Goal: Task Accomplishment & Management: Use online tool/utility

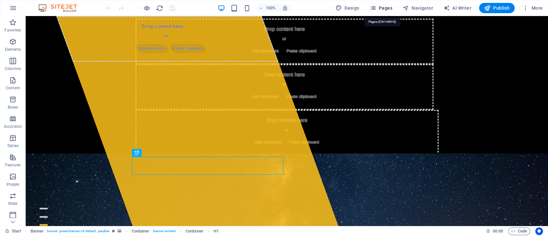
click at [388, 8] on span "Pages" at bounding box center [381, 8] width 22 height 6
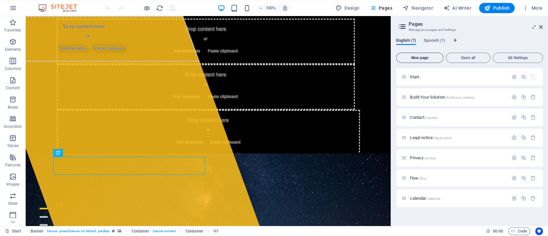
click at [405, 57] on span "New page" at bounding box center [419, 58] width 41 height 4
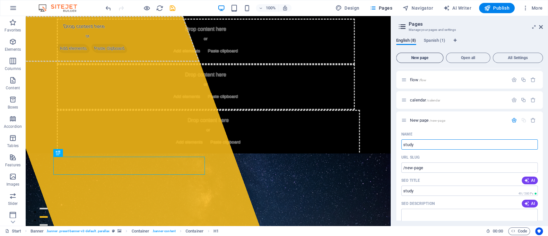
type input "study"
type input "/study"
type input "study"
click at [506, 193] on input "SEO Title" at bounding box center [470, 191] width 137 height 10
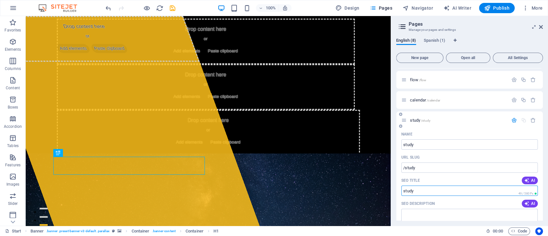
click at [506, 193] on input "SEO Title" at bounding box center [470, 191] width 137 height 10
click at [406, 193] on input "SEO Title" at bounding box center [470, 191] width 137 height 10
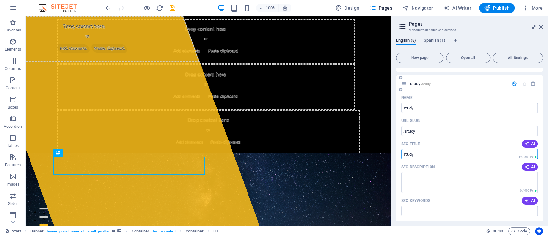
scroll to position [135, 0]
click at [396, 96] on div "English (8) Spanish (1) New page Open all All Settings Start / Build Your Solut…" at bounding box center [469, 129] width 157 height 193
click at [384, 11] on span "Pages" at bounding box center [381, 8] width 22 height 6
click at [385, 7] on span "Pages" at bounding box center [381, 8] width 22 height 6
click at [542, 26] on icon at bounding box center [541, 26] width 4 height 5
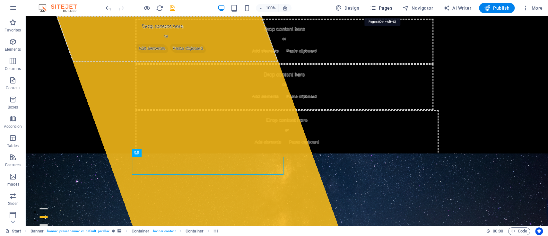
click at [384, 9] on span "Pages" at bounding box center [381, 8] width 22 height 6
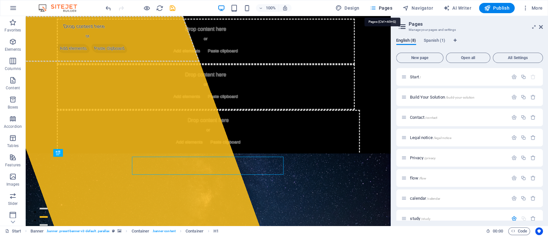
scroll to position [98, 0]
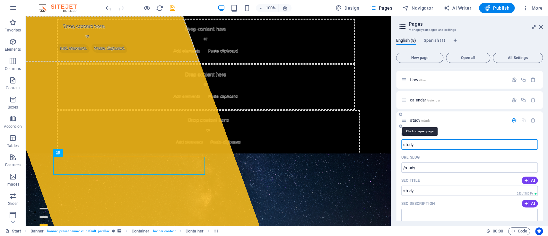
click at [422, 121] on span "/study" at bounding box center [426, 121] width 10 height 4
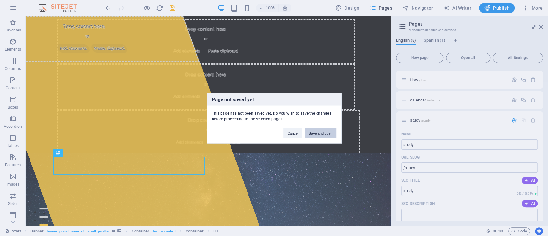
click at [314, 134] on button "Save and open" at bounding box center [320, 133] width 31 height 10
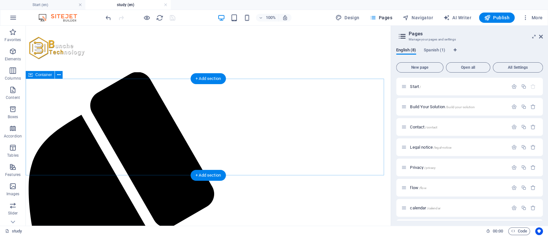
scroll to position [0, 0]
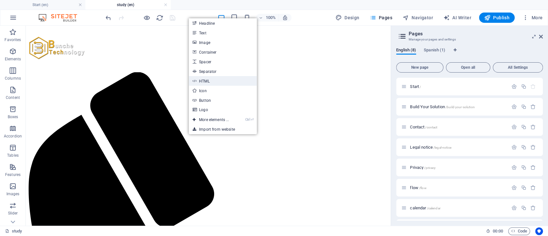
click at [213, 77] on link "HTML" at bounding box center [223, 81] width 68 height 10
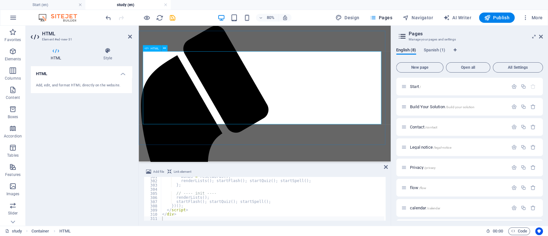
scroll to position [47, 0]
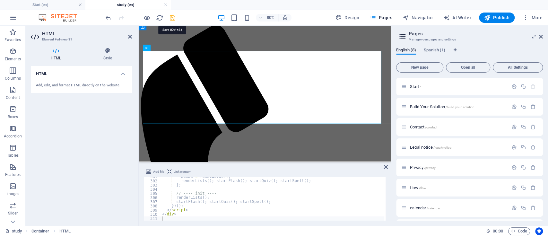
click at [173, 18] on icon "save" at bounding box center [172, 17] width 7 height 7
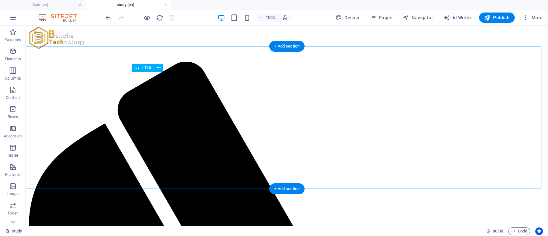
scroll to position [0, 0]
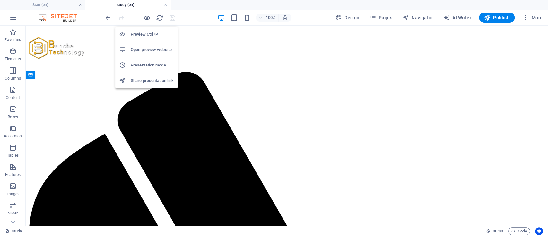
click at [142, 35] on h6 "Preview Ctrl+P" at bounding box center [152, 35] width 43 height 8
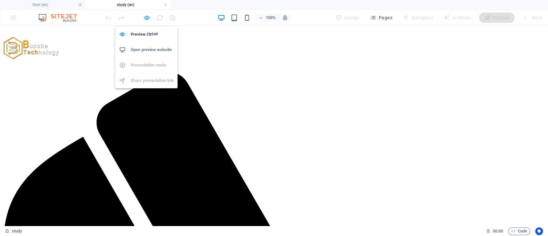
click at [147, 17] on icon "button" at bounding box center [146, 17] width 7 height 7
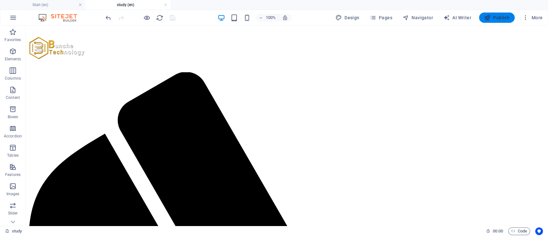
click at [507, 20] on span "Publish" at bounding box center [496, 17] width 25 height 6
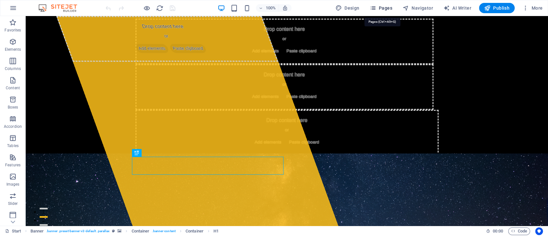
click at [386, 6] on span "Pages" at bounding box center [381, 8] width 22 height 6
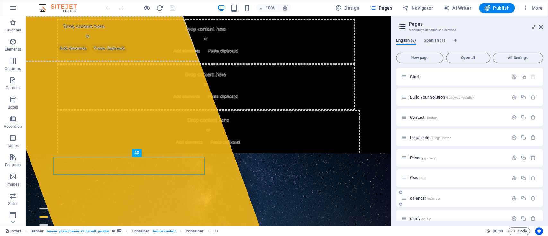
scroll to position [9, 0]
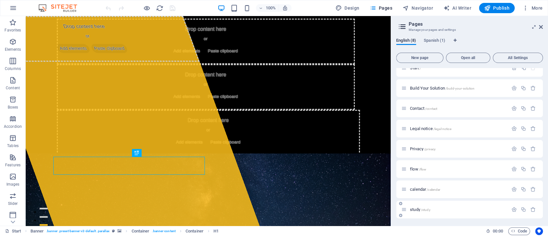
click at [414, 207] on div "study /study" at bounding box center [455, 209] width 107 height 7
click at [414, 210] on span "study /study" at bounding box center [420, 209] width 21 height 5
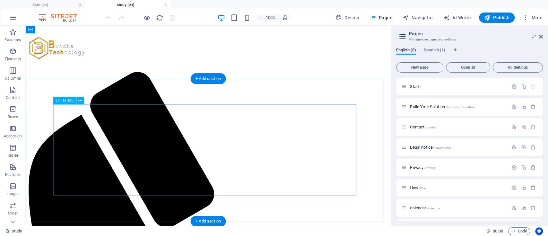
scroll to position [0, 0]
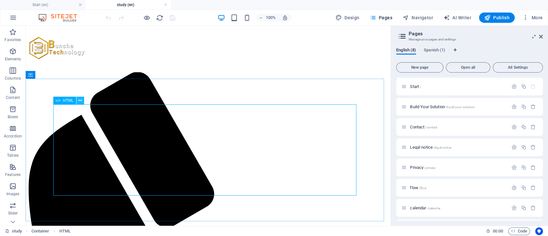
click at [79, 99] on icon at bounding box center [80, 100] width 4 height 7
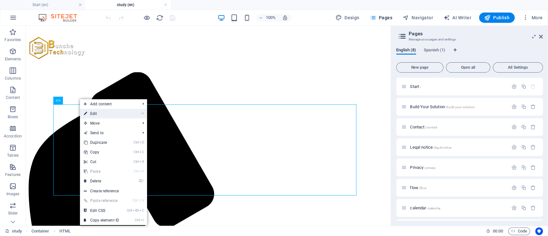
click at [89, 112] on link "⏎ Edit" at bounding box center [101, 114] width 43 height 10
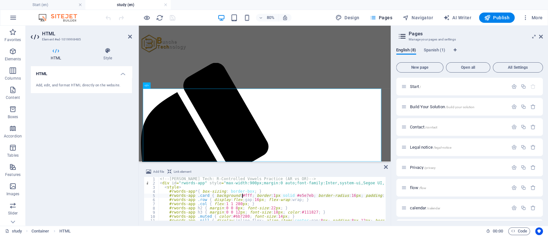
click at [242, 198] on div "<!-- [PERSON_NAME] Tech: R-Controlled Vowels Practice (AR vs OR) --> < div id =…" at bounding box center [424, 202] width 531 height 51
type textarea "</div>"
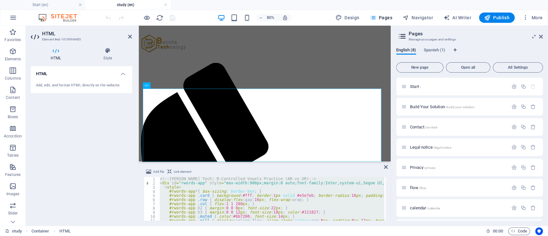
paste textarea
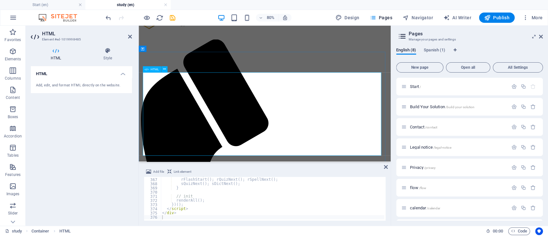
scroll to position [32, 0]
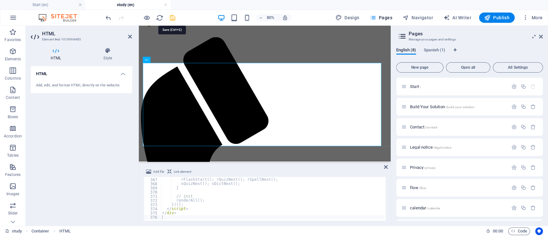
click at [172, 18] on icon "save" at bounding box center [172, 17] width 7 height 7
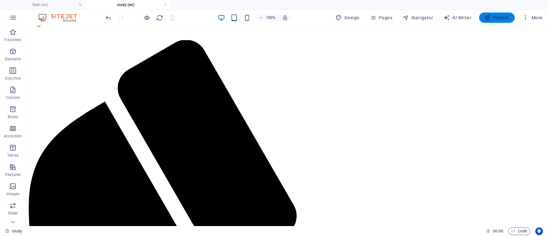
click at [491, 16] on icon "button" at bounding box center [487, 17] width 6 height 6
